Goal: Information Seeking & Learning: Learn about a topic

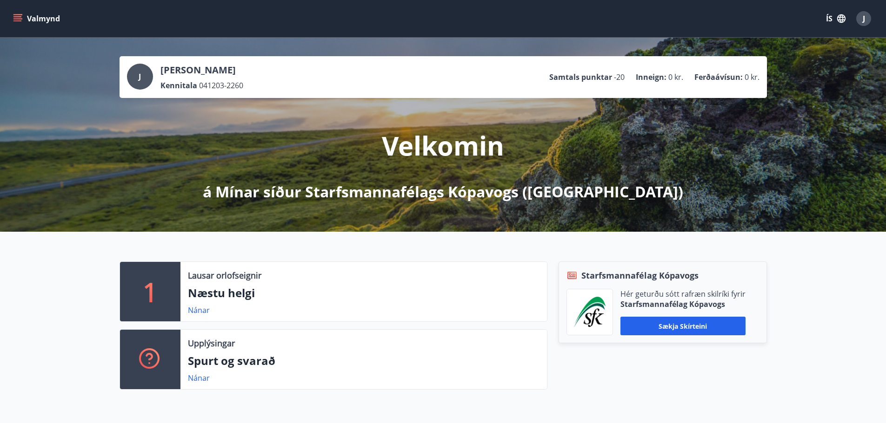
click at [30, 18] on button "Valmynd" at bounding box center [37, 18] width 53 height 17
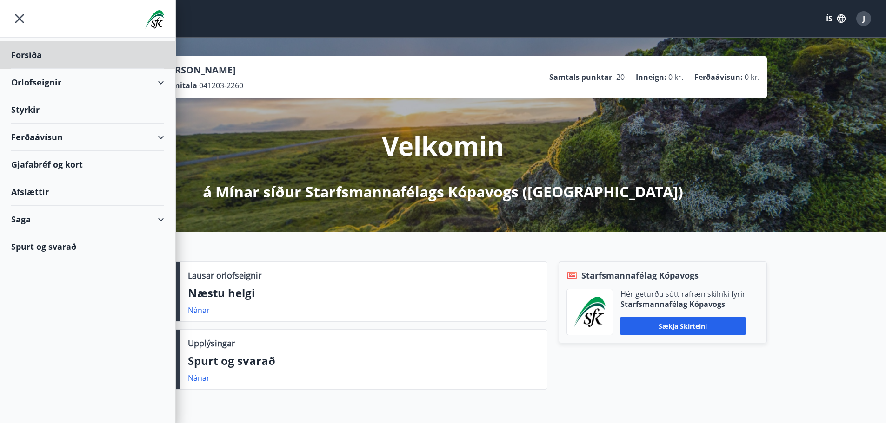
click at [24, 106] on div "Styrkir" at bounding box center [87, 109] width 153 height 27
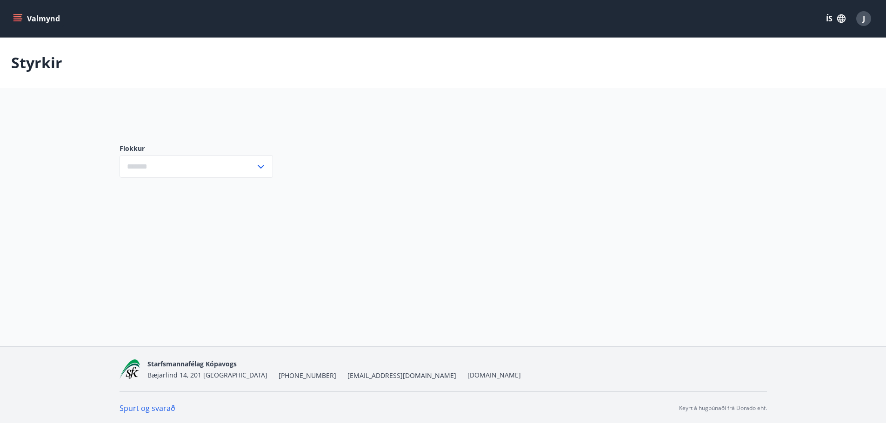
type input "***"
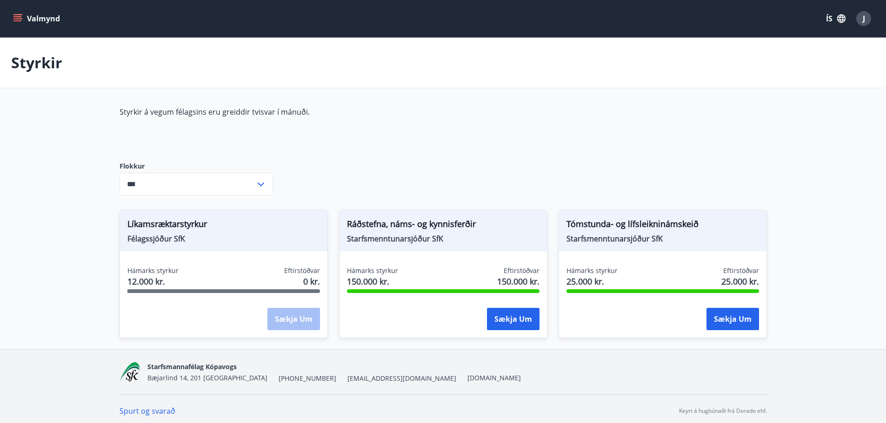
click at [42, 15] on button "Valmynd" at bounding box center [37, 18] width 53 height 17
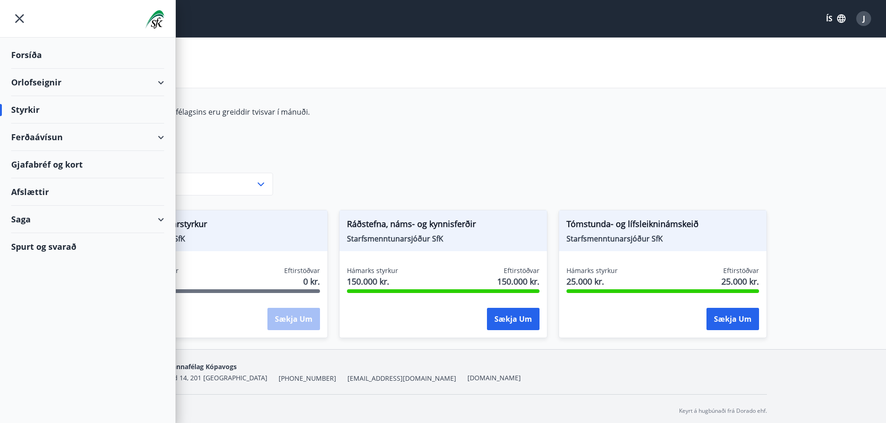
click at [35, 55] on div "Forsíða" at bounding box center [87, 54] width 153 height 27
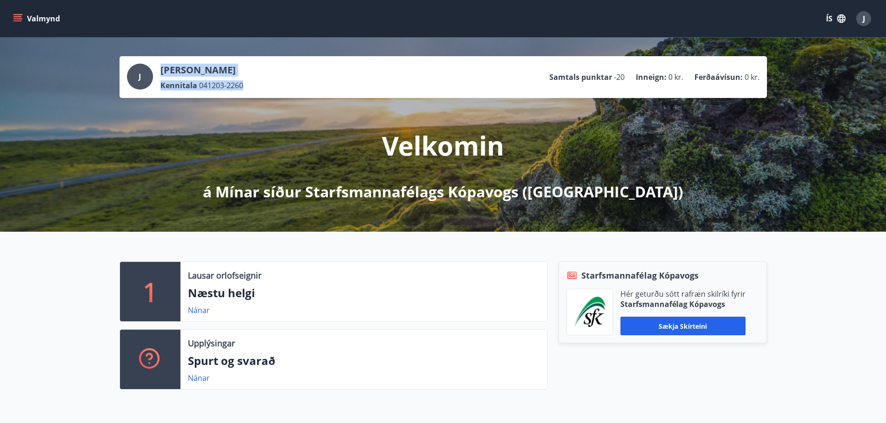
drag, startPoint x: 250, startPoint y: 86, endPoint x: 158, endPoint y: 72, distance: 93.1
click at [158, 72] on div "J [PERSON_NAME] Kennitala 041203-2260" at bounding box center [185, 77] width 116 height 27
copy div "[PERSON_NAME] Kennitala 041203-2260"
click at [112, 24] on div "Valmynd ÍS J" at bounding box center [442, 18] width 863 height 22
click at [29, 17] on button "Valmynd" at bounding box center [37, 18] width 53 height 17
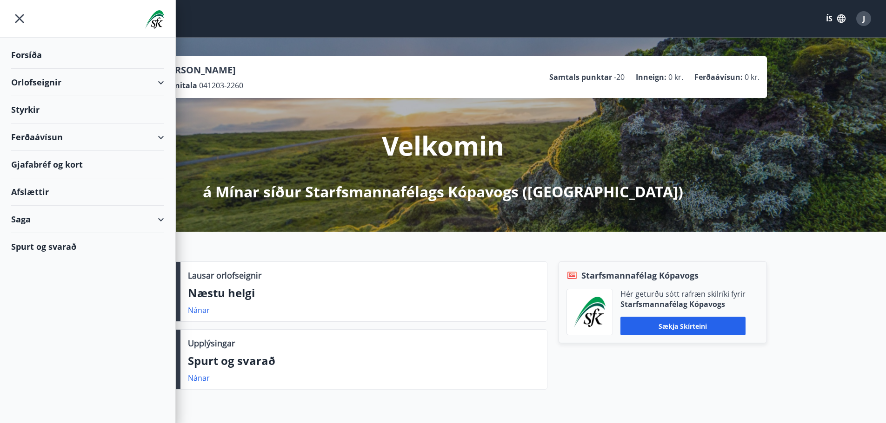
click at [158, 216] on div "Saga" at bounding box center [87, 219] width 153 height 27
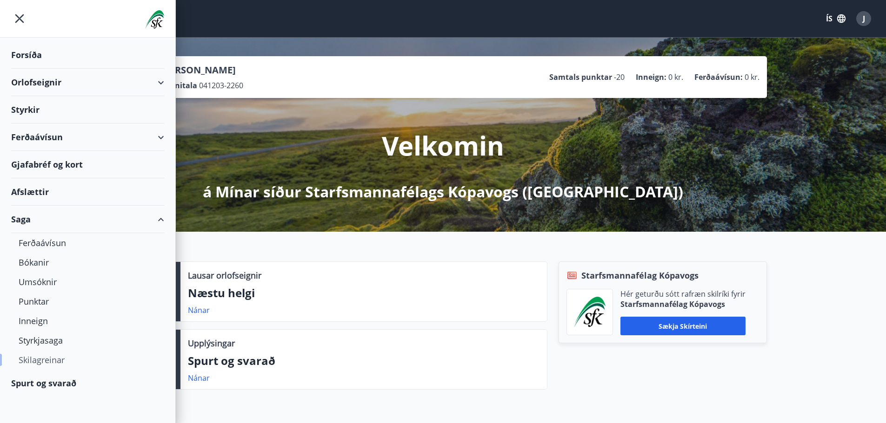
click at [45, 360] on div "Skilagreinar" at bounding box center [88, 361] width 138 height 20
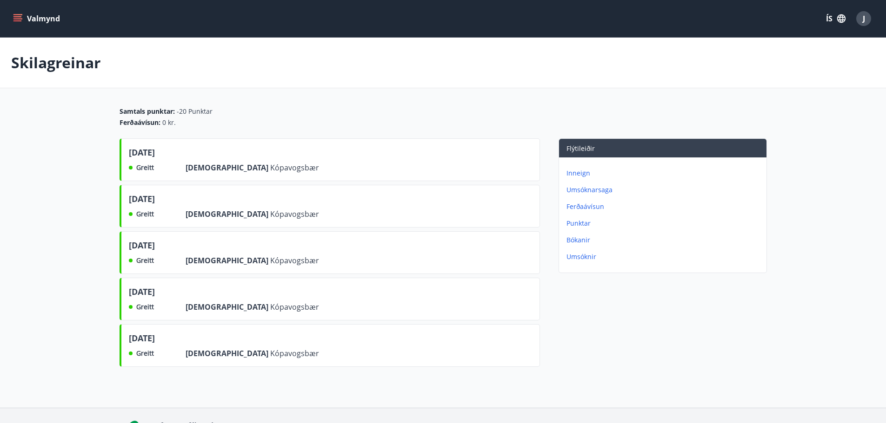
click at [18, 15] on icon "menu" at bounding box center [17, 18] width 9 height 9
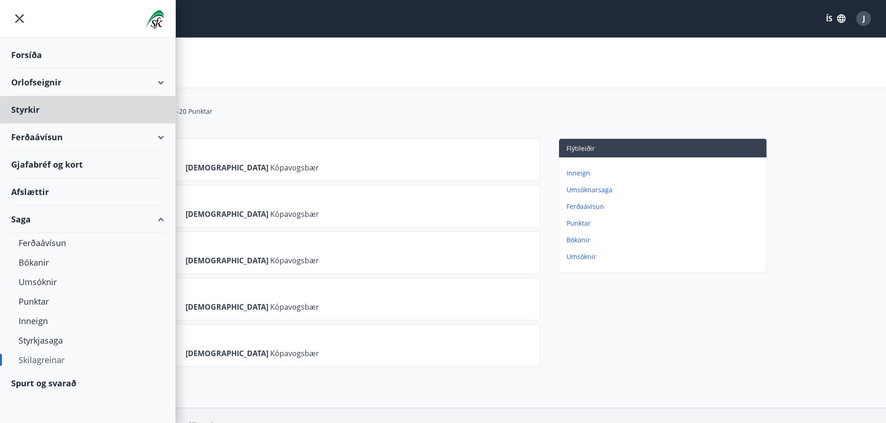
click at [27, 54] on div "Forsíða" at bounding box center [87, 54] width 153 height 27
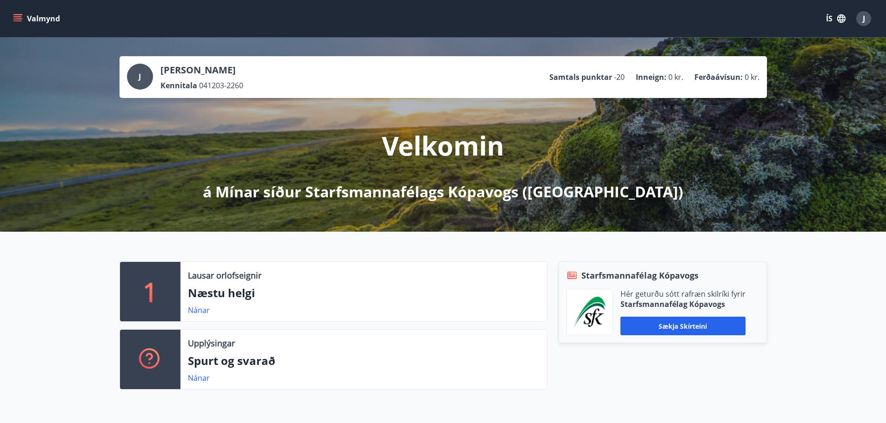
click at [838, 76] on div "[PERSON_NAME] Kennitala 041203-2260 Samtals punktar -20 Inneign : 0 kr. Ferðaáv…" at bounding box center [443, 135] width 886 height 194
click at [862, 16] on span "J" at bounding box center [863, 18] width 2 height 10
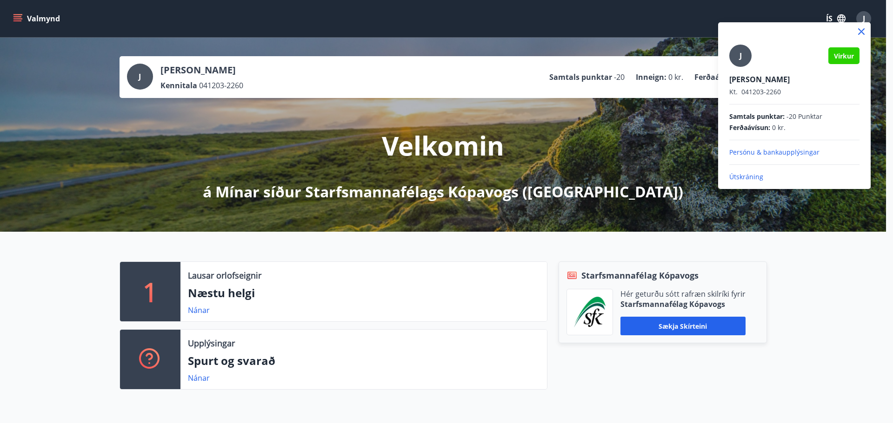
click at [768, 152] on p "Persónu & bankaupplýsingar" at bounding box center [794, 152] width 130 height 9
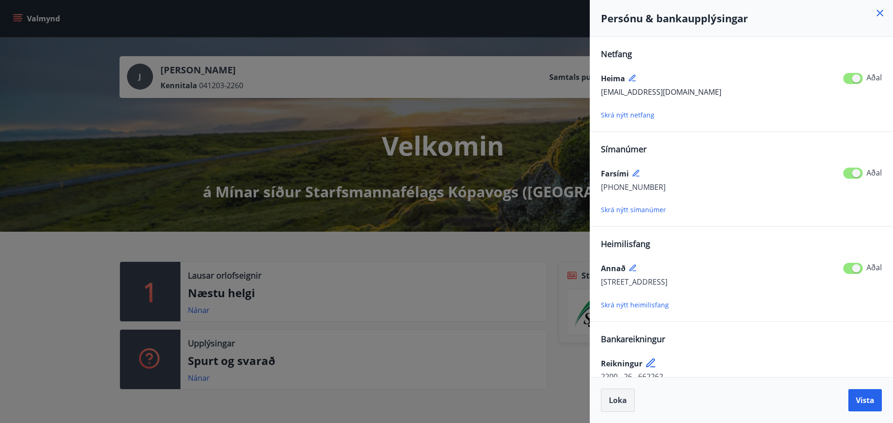
click at [617, 400] on span "Loka" at bounding box center [618, 401] width 18 height 10
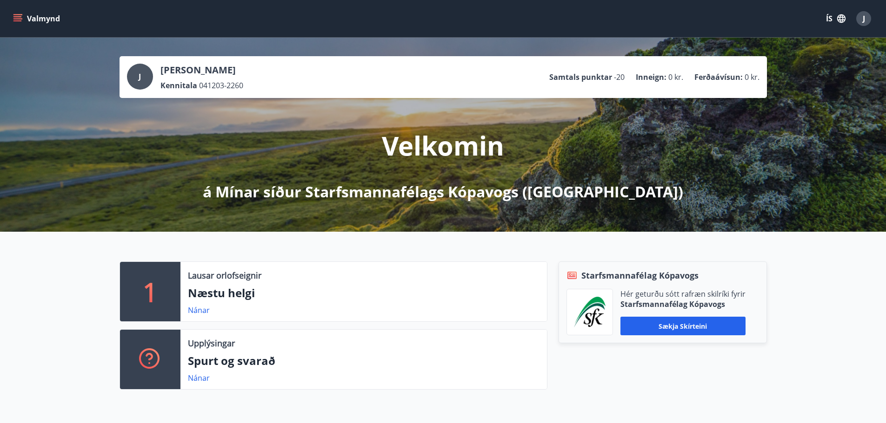
click at [15, 17] on icon "menu" at bounding box center [17, 16] width 8 height 1
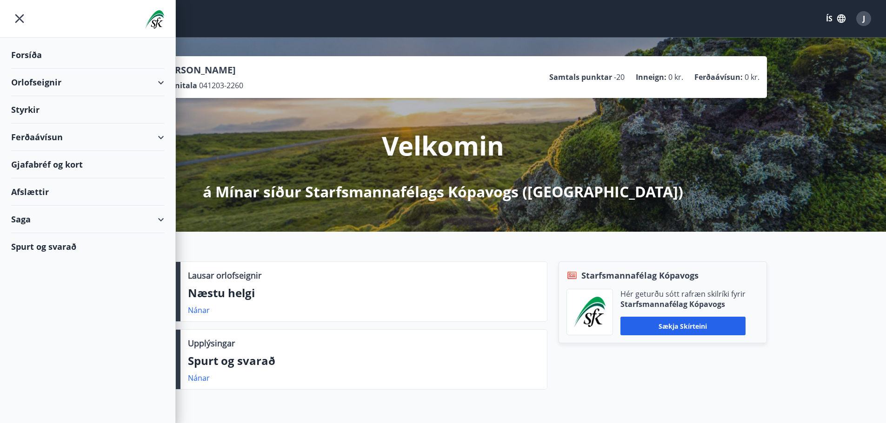
click at [158, 216] on div "Saga" at bounding box center [87, 219] width 153 height 27
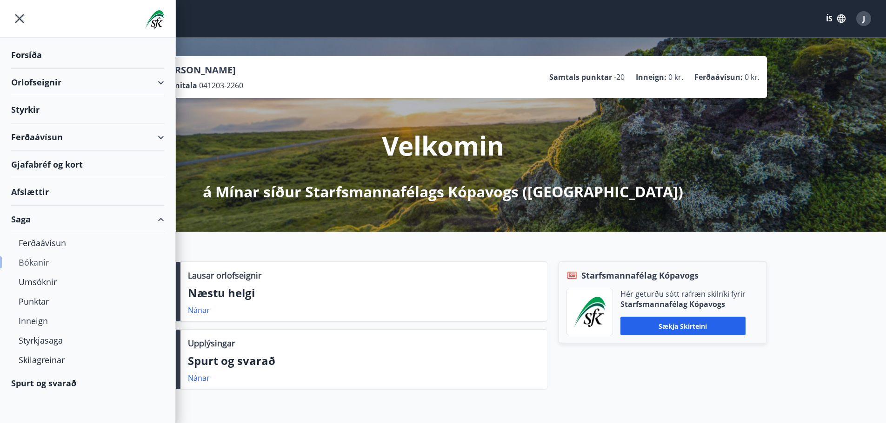
click at [37, 263] on div "Bókanir" at bounding box center [88, 263] width 138 height 20
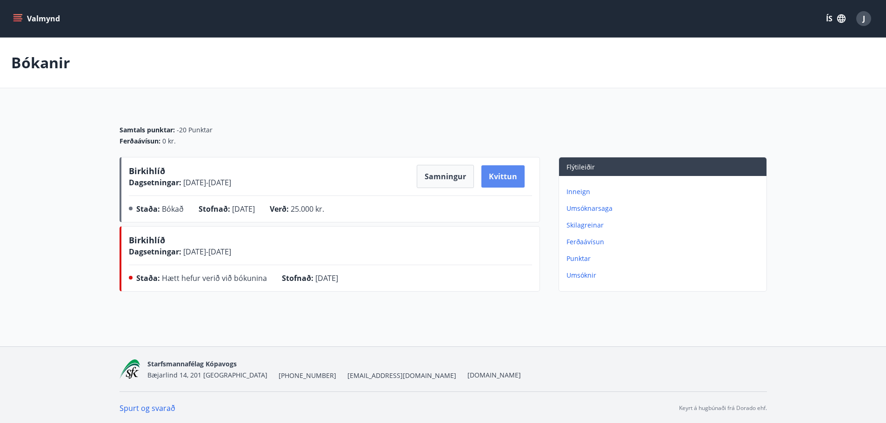
click at [495, 175] on button "Kvittun" at bounding box center [502, 176] width 43 height 22
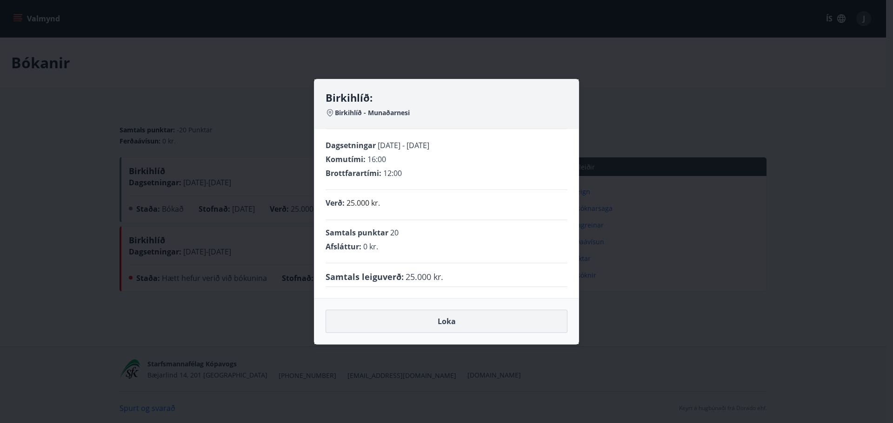
click at [453, 320] on button "Loka" at bounding box center [446, 321] width 242 height 23
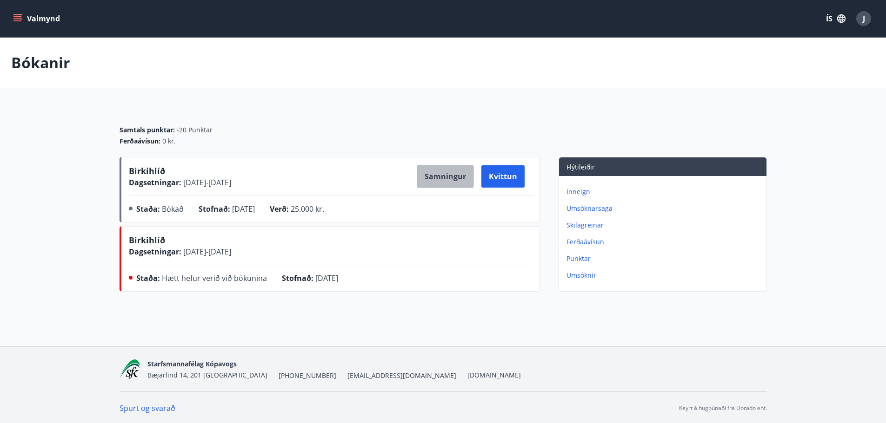
click at [441, 176] on button "Samningur" at bounding box center [445, 176] width 57 height 23
click at [227, 67] on div "Bókanir" at bounding box center [443, 63] width 886 height 51
click at [20, 16] on icon "menu" at bounding box center [17, 16] width 8 height 1
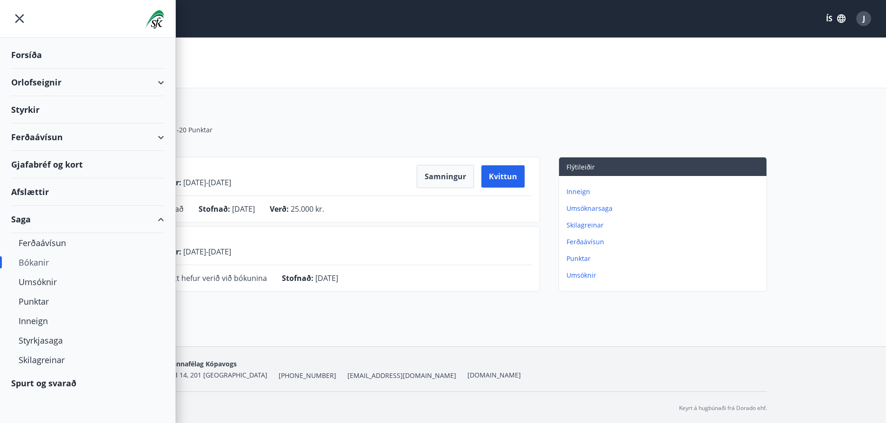
click at [30, 52] on div "Forsíða" at bounding box center [87, 54] width 153 height 27
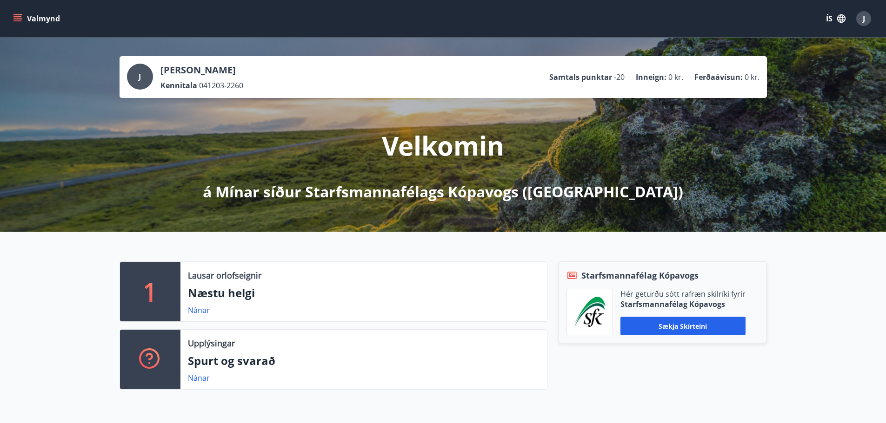
click at [41, 19] on button "Valmynd" at bounding box center [37, 18] width 53 height 17
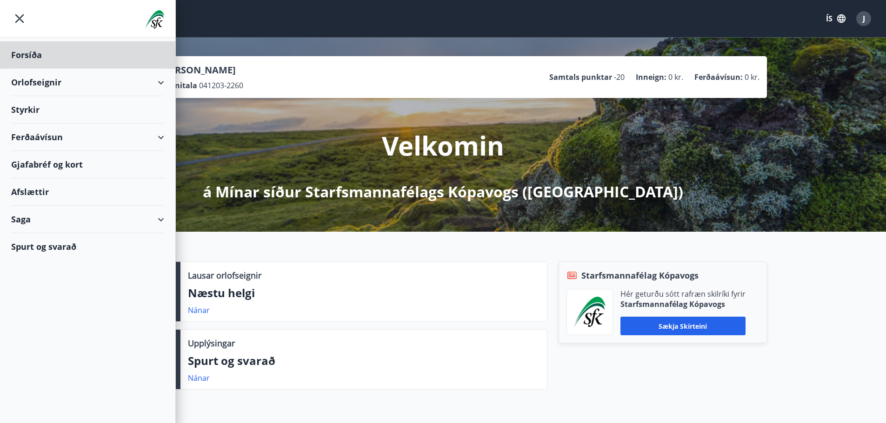
click at [29, 107] on div "Styrkir" at bounding box center [87, 109] width 153 height 27
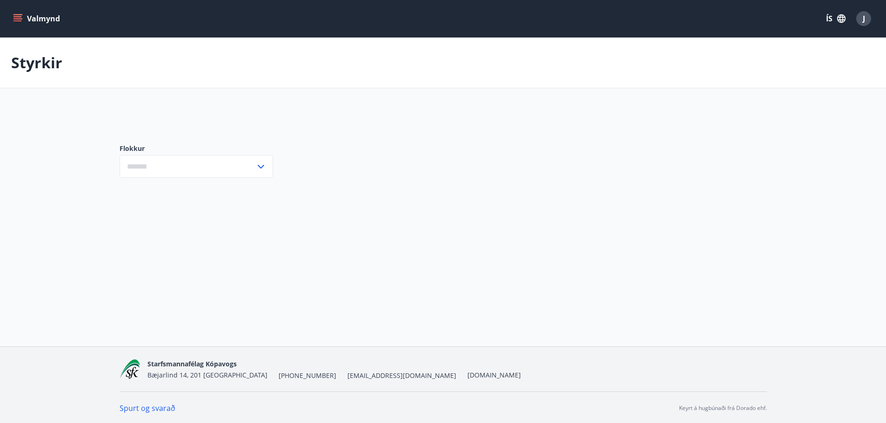
type input "***"
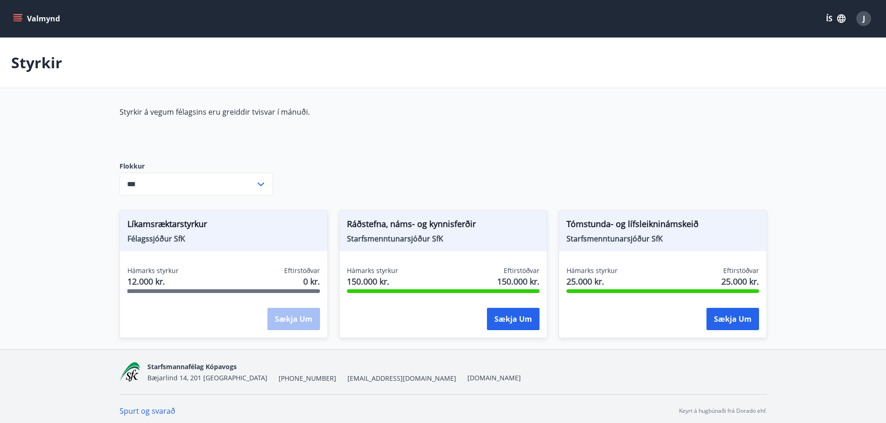
click at [26, 15] on button "Valmynd" at bounding box center [37, 18] width 53 height 17
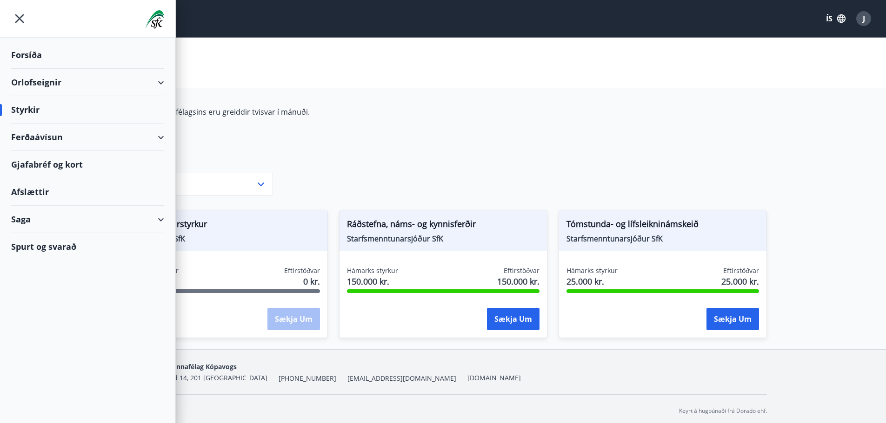
click at [23, 56] on div "Forsíða" at bounding box center [87, 54] width 153 height 27
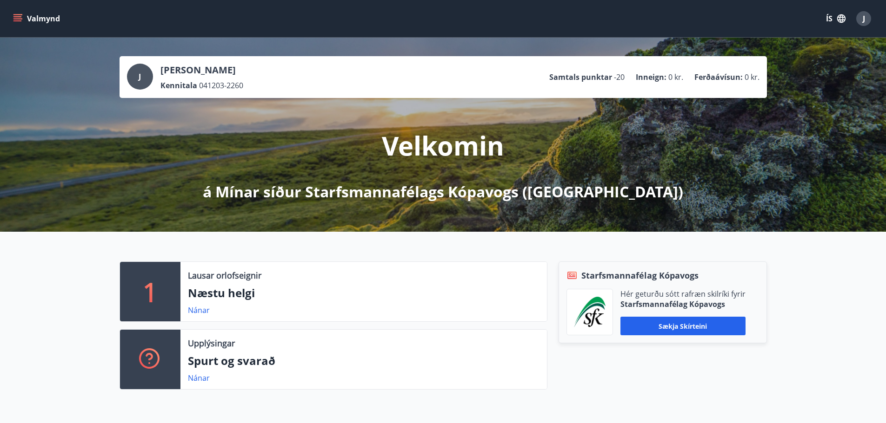
click at [578, 22] on div "Valmynd ÍS J" at bounding box center [442, 18] width 863 height 22
click at [859, 14] on div "J" at bounding box center [863, 18] width 15 height 15
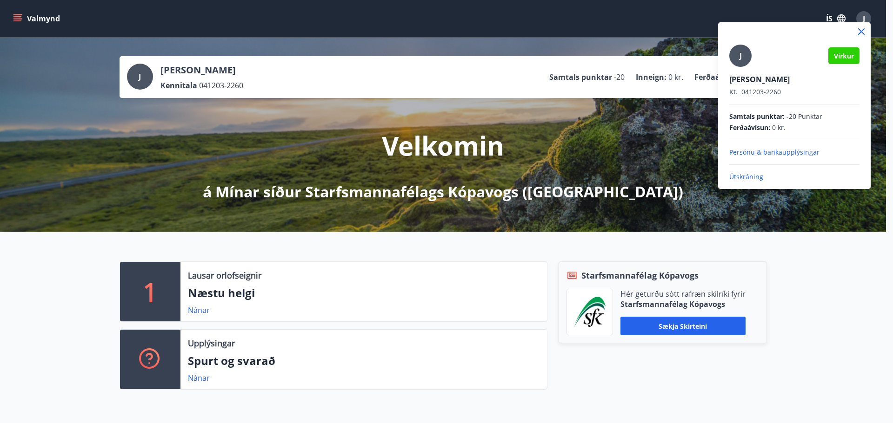
click at [747, 178] on p "Útskráning" at bounding box center [794, 176] width 130 height 9
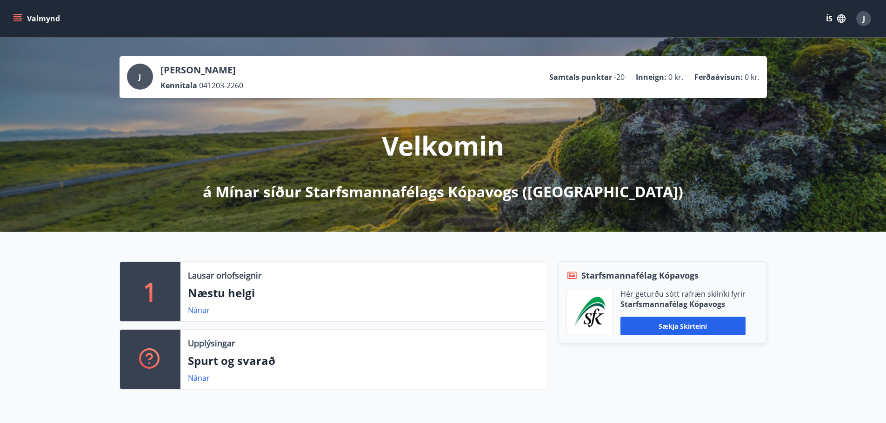
click at [22, 20] on icon "menu" at bounding box center [17, 18] width 9 height 9
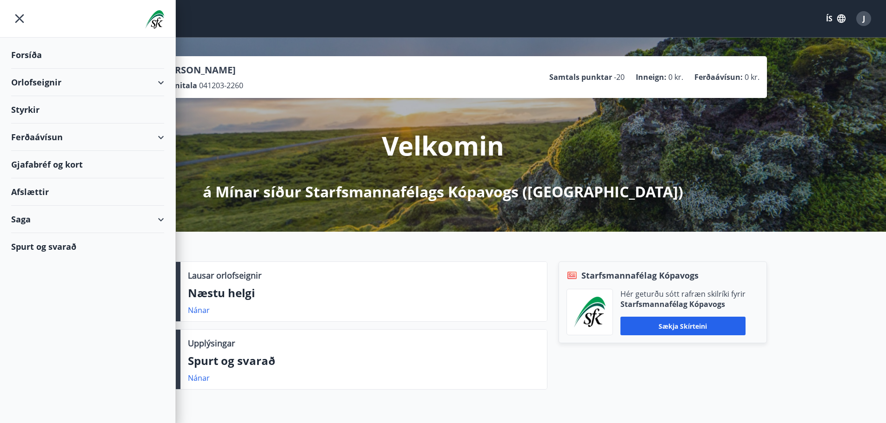
click at [39, 112] on div "Styrkir" at bounding box center [87, 109] width 153 height 27
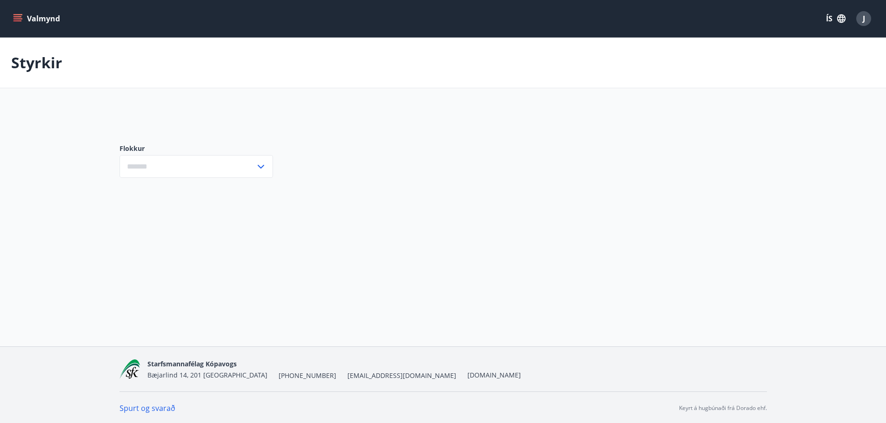
type input "***"
